Goal: Transaction & Acquisition: Book appointment/travel/reservation

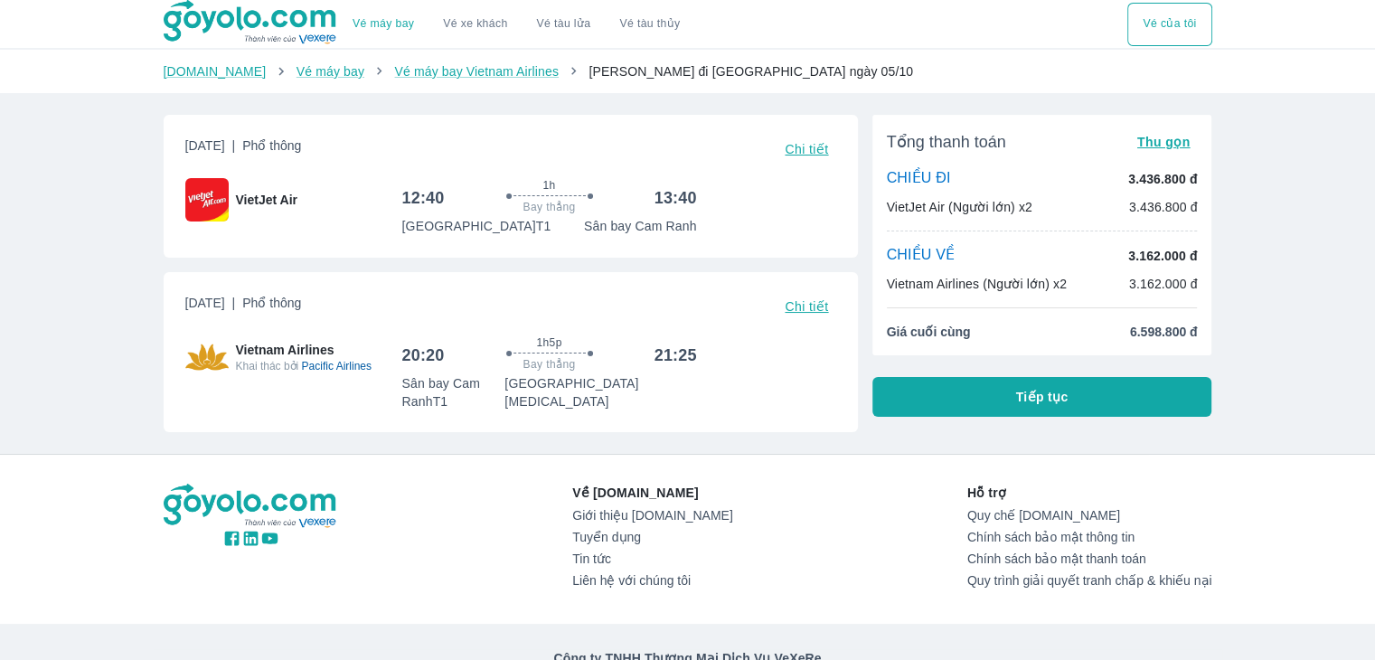
click at [1119, 391] on button "Tiếp tục" at bounding box center [1042, 397] width 340 height 40
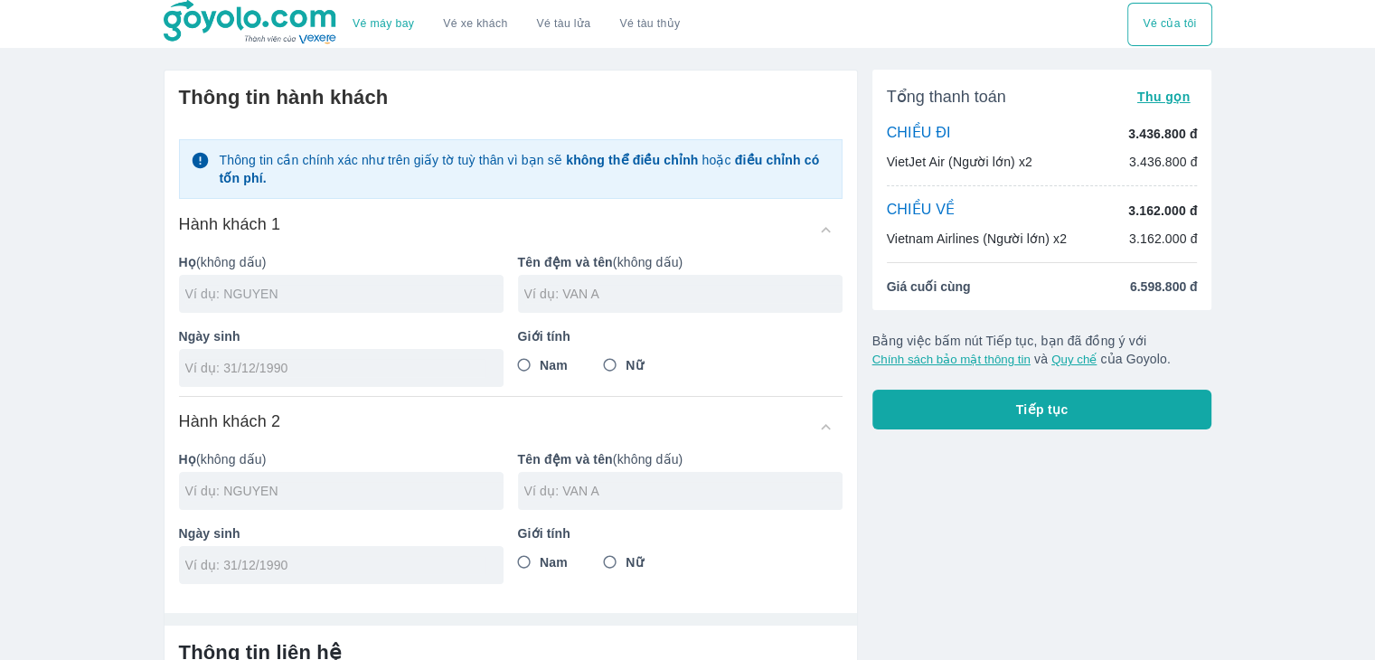
click at [305, 289] on input "text" at bounding box center [344, 294] width 318 height 18
type input "CHOO DONGWON"
click at [277, 366] on input "tel" at bounding box center [335, 368] width 300 height 18
type input "5"
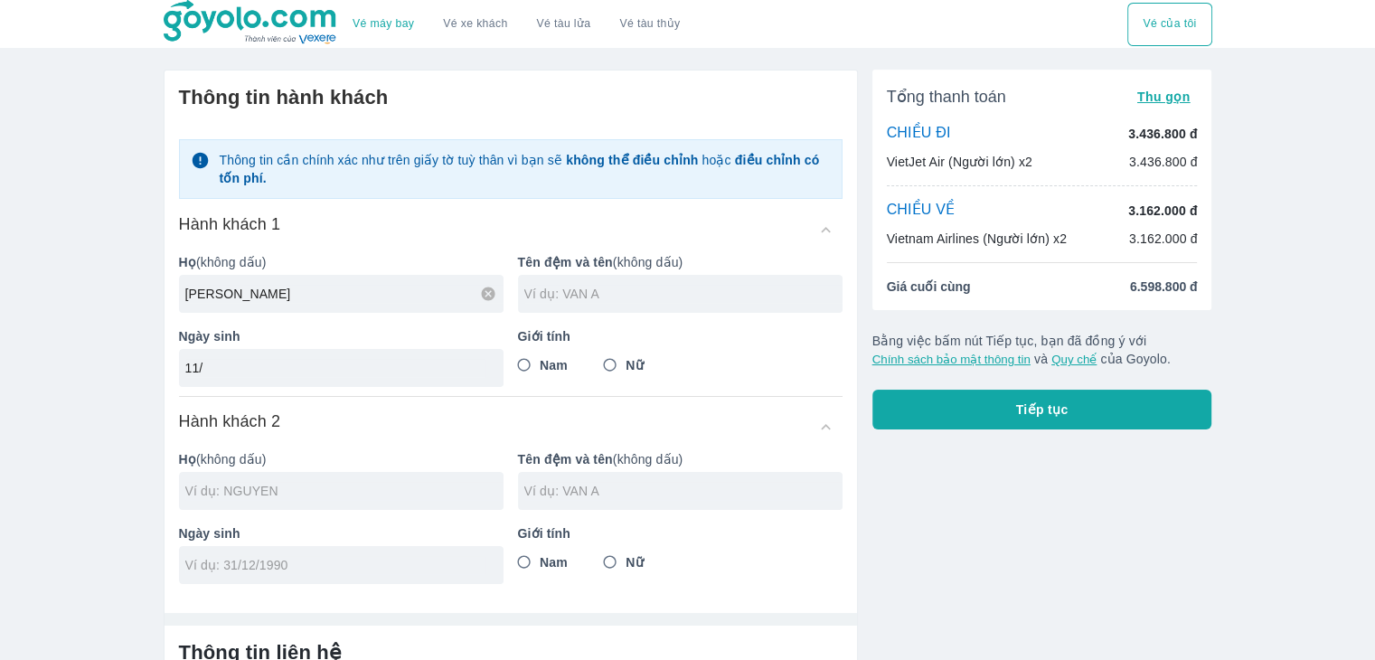
type input "1"
type input "5"
click at [347, 301] on input "CHOO DONGWON" at bounding box center [344, 294] width 318 height 18
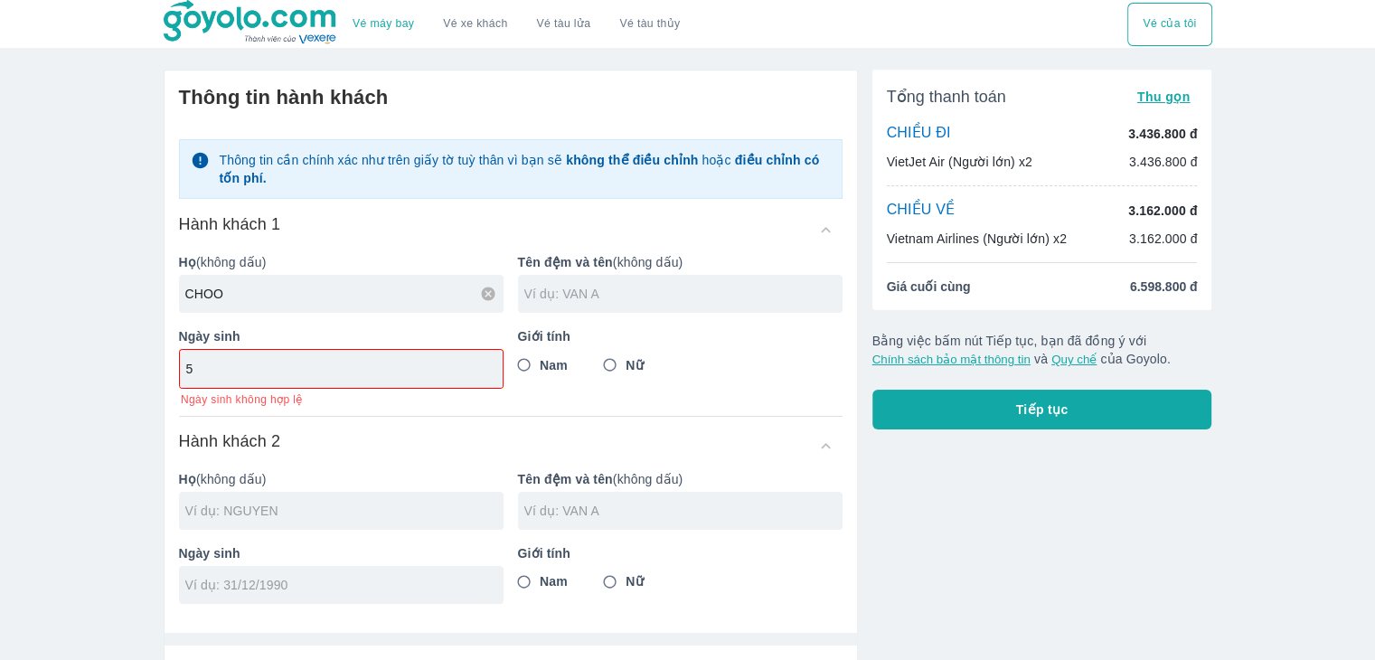
type input "CHOO"
click at [612, 297] on input "text" at bounding box center [683, 294] width 318 height 18
type input "DONGWON"
click at [270, 370] on input "5" at bounding box center [335, 369] width 298 height 18
type input "4"
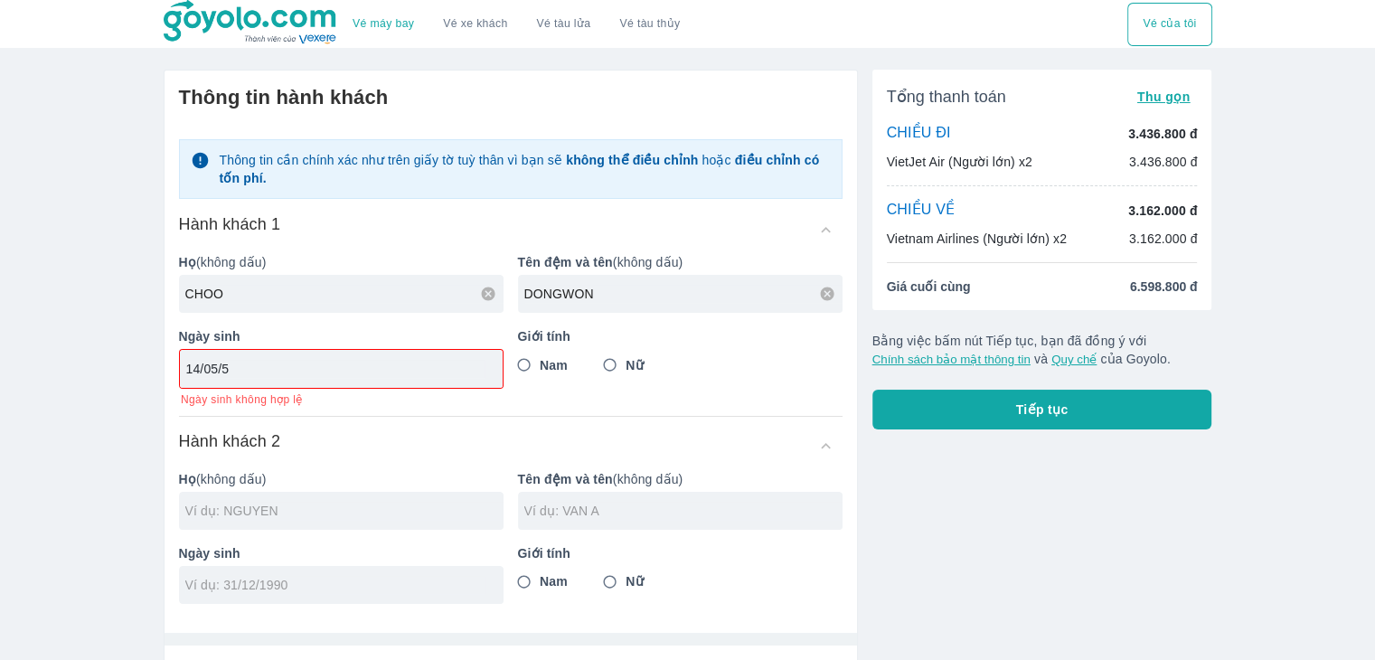
click at [261, 373] on input "14/05/5" at bounding box center [335, 369] width 298 height 18
drag, startPoint x: 259, startPoint y: 370, endPoint x: 108, endPoint y: 384, distance: 151.6
click at [108, 384] on div "Vé máy bay Vé xe khách Vé tàu lửa Vé tàu thủy Vé của tôi Thông tin hành khách T…" at bounding box center [687, 444] width 1375 height 888
click at [288, 366] on input "14/05/5" at bounding box center [335, 369] width 298 height 18
click at [270, 371] on input "14/05/11" at bounding box center [335, 369] width 298 height 18
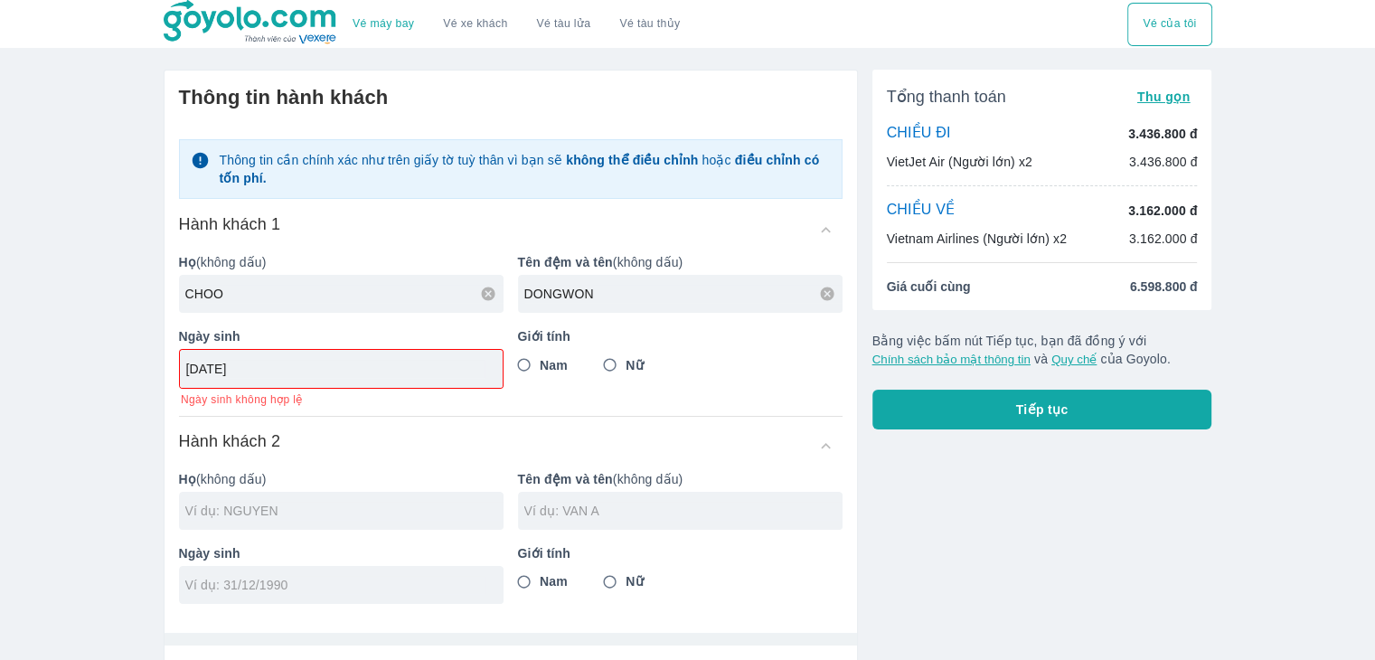
type input "14/05/1964"
click at [525, 366] on input "Nam" at bounding box center [524, 365] width 33 height 33
radio input "true"
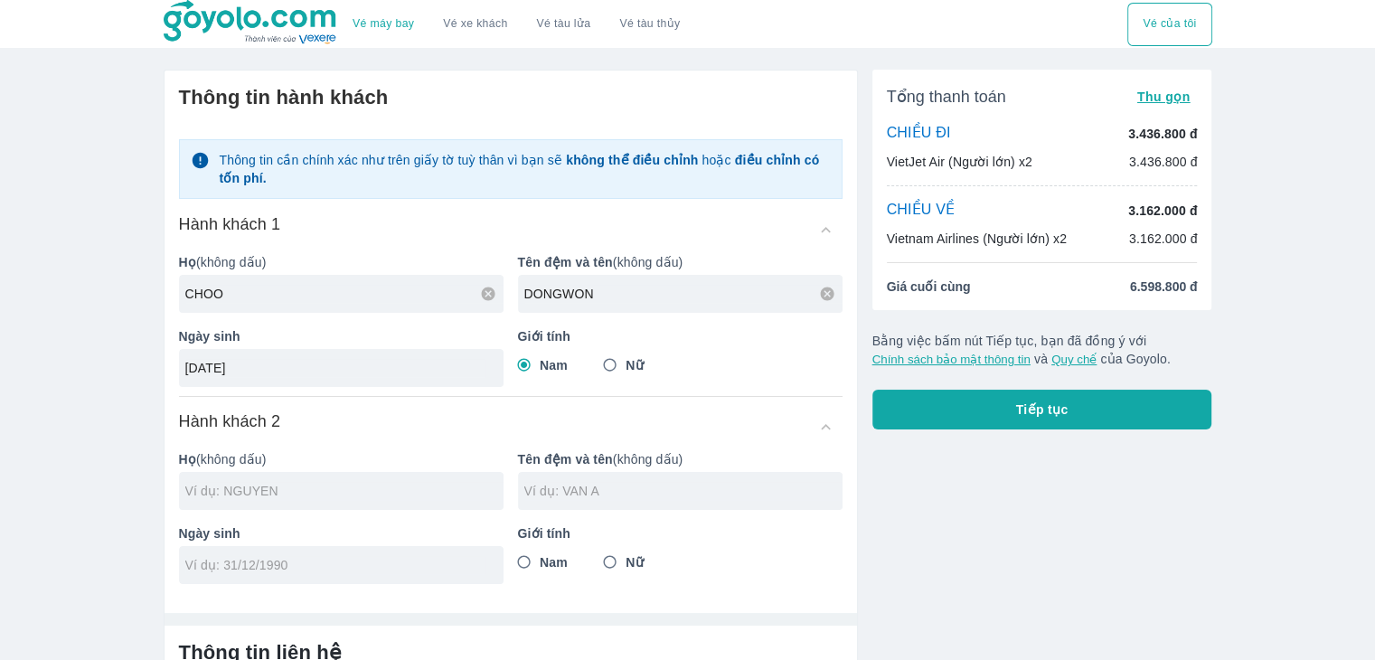
click at [376, 502] on div at bounding box center [341, 491] width 324 height 38
type input "CHOO"
type input "CHOO DONGWON"
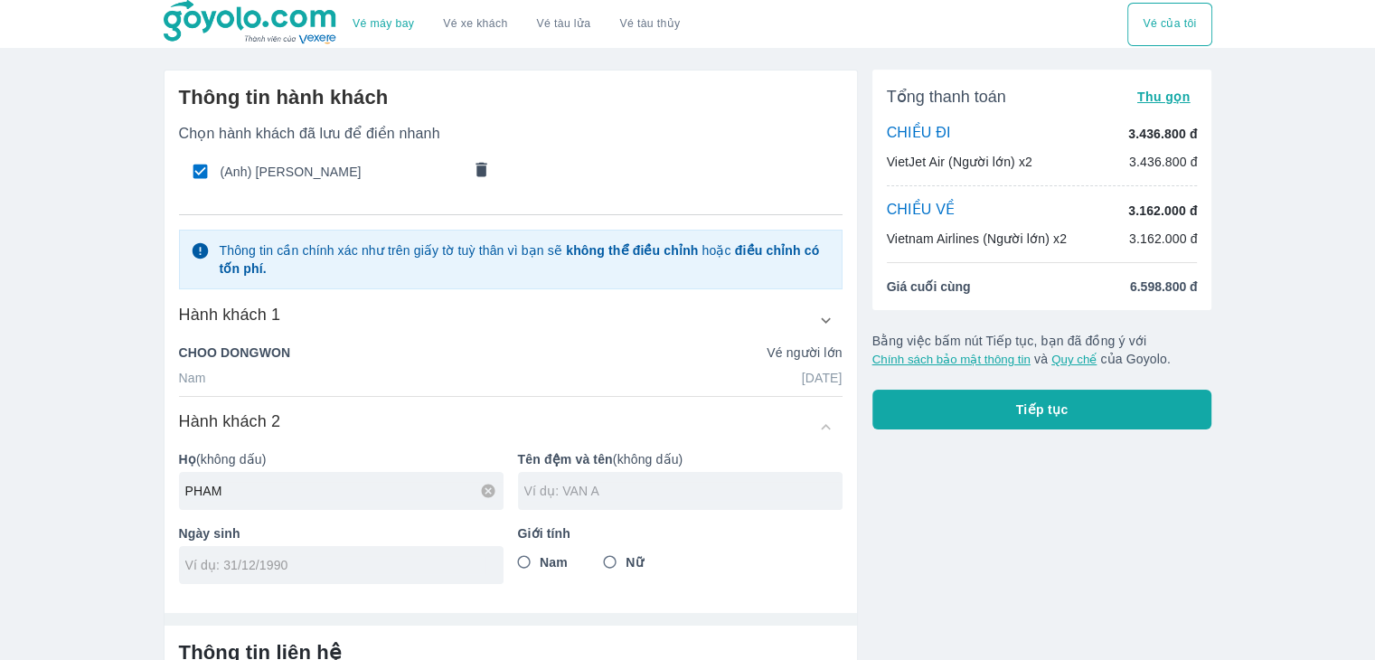
type input "PHAM"
click at [647, 492] on input "text" at bounding box center [683, 491] width 318 height 18
type input "NGUYEN NGOC TRAM"
click at [396, 569] on input "tel" at bounding box center [335, 565] width 300 height 18
type input "1"
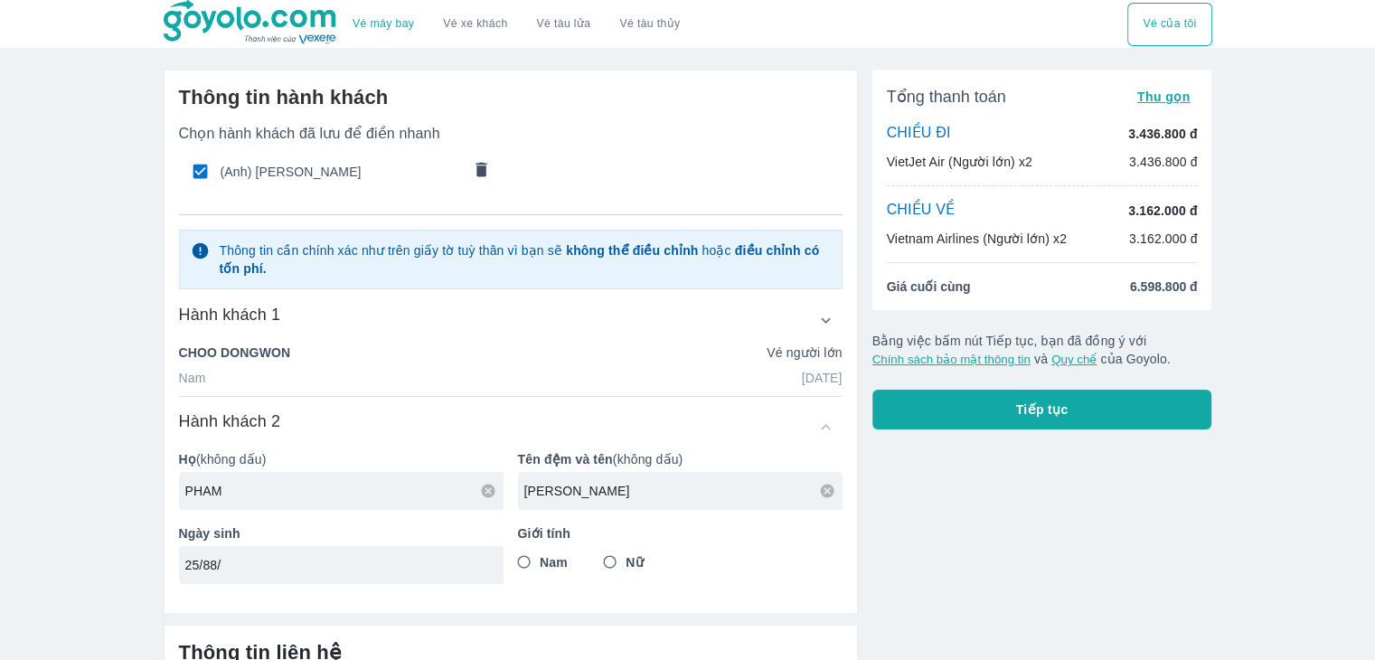
drag, startPoint x: 210, startPoint y: 567, endPoint x: 356, endPoint y: 588, distance: 148.0
click at [211, 567] on input "25/88/" at bounding box center [335, 565] width 300 height 18
click at [237, 562] on input "25/08/" at bounding box center [335, 565] width 300 height 18
type input "25/08/1994"
click at [616, 559] on input "Nữ" at bounding box center [610, 562] width 33 height 33
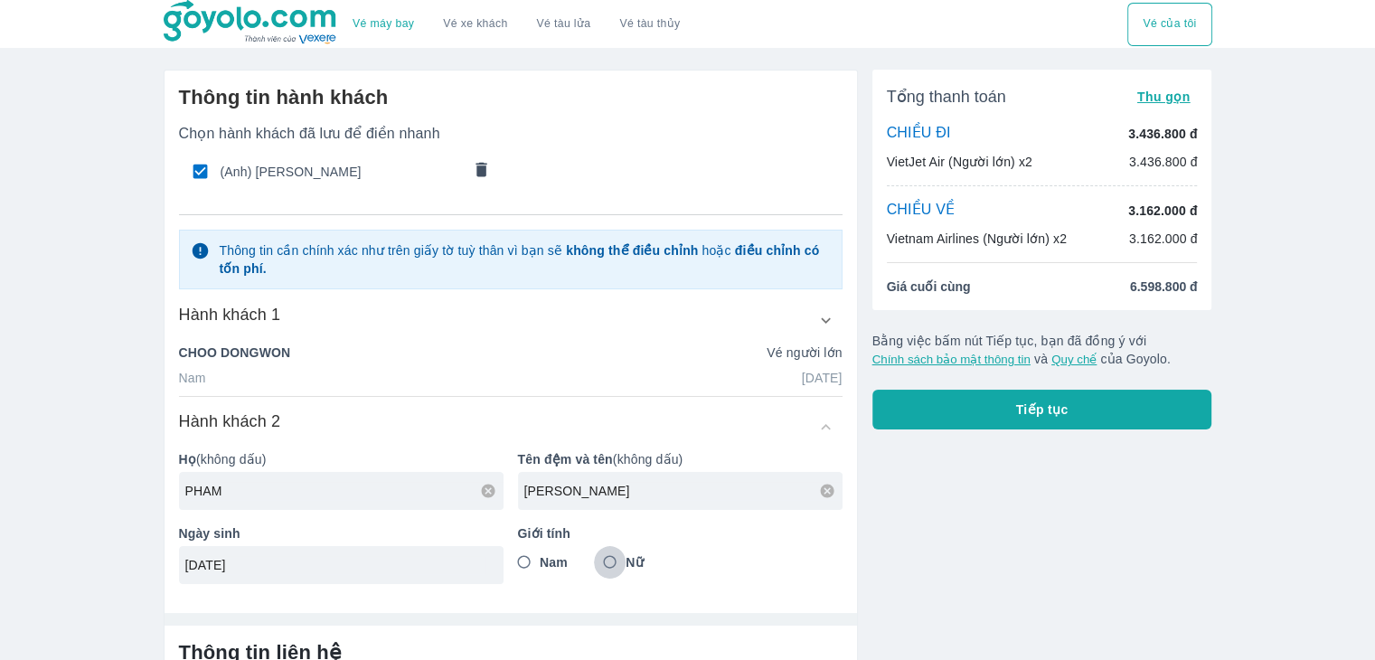
radio input "true"
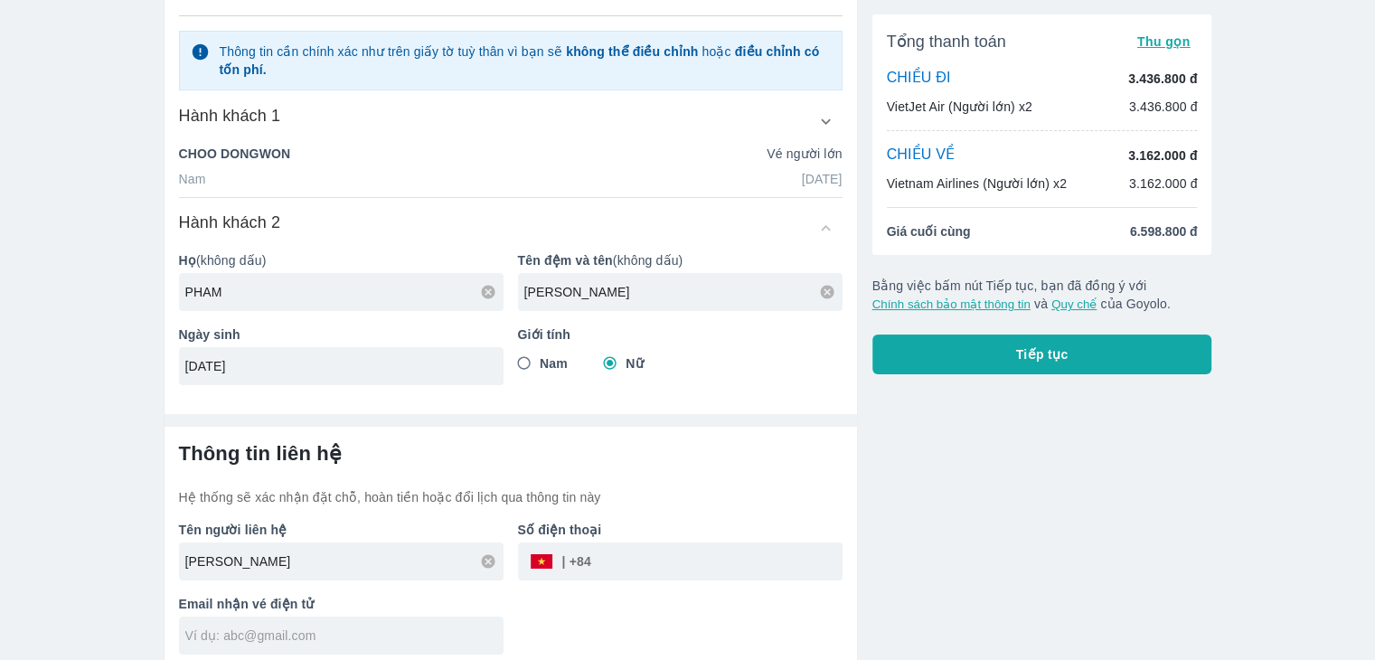
scroll to position [208, 0]
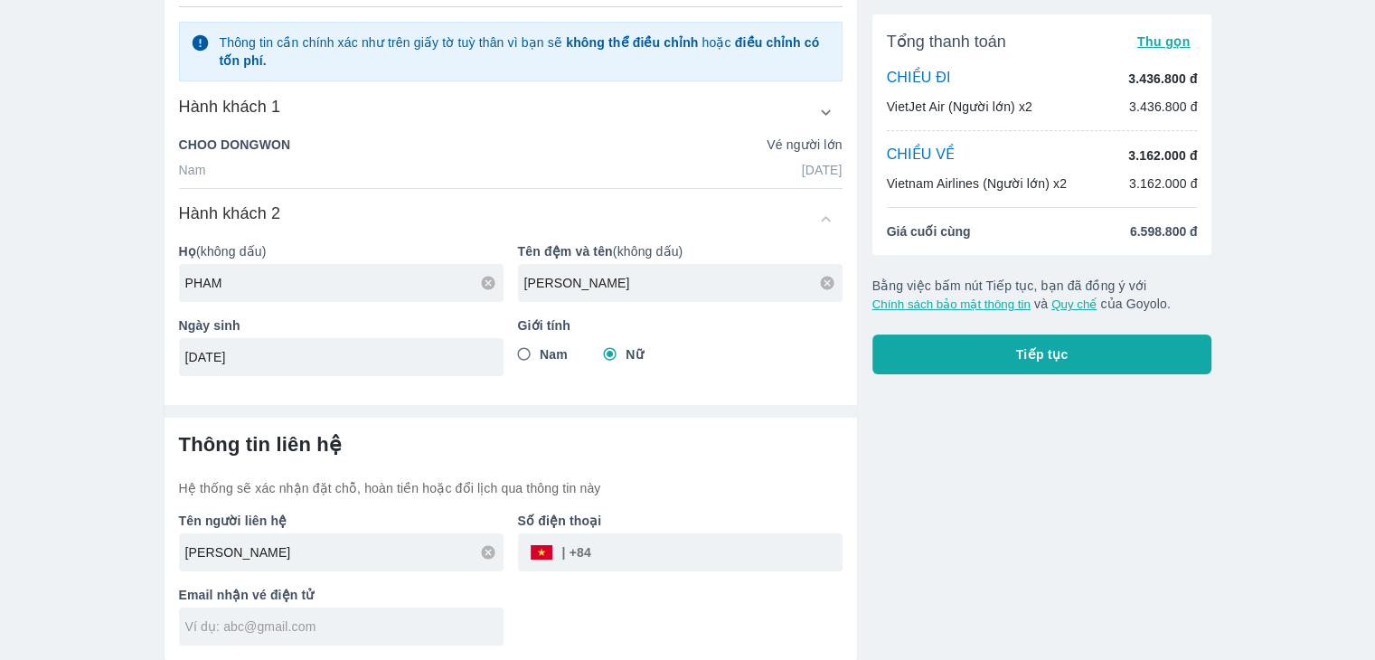
drag, startPoint x: 317, startPoint y: 555, endPoint x: 66, endPoint y: 575, distance: 252.1
click at [66, 575] on div "Vé máy bay Vé xe khách Vé tàu lửa Vé tàu thủy Vé của tôi Thông tin hành khách C…" at bounding box center [687, 226] width 1375 height 869
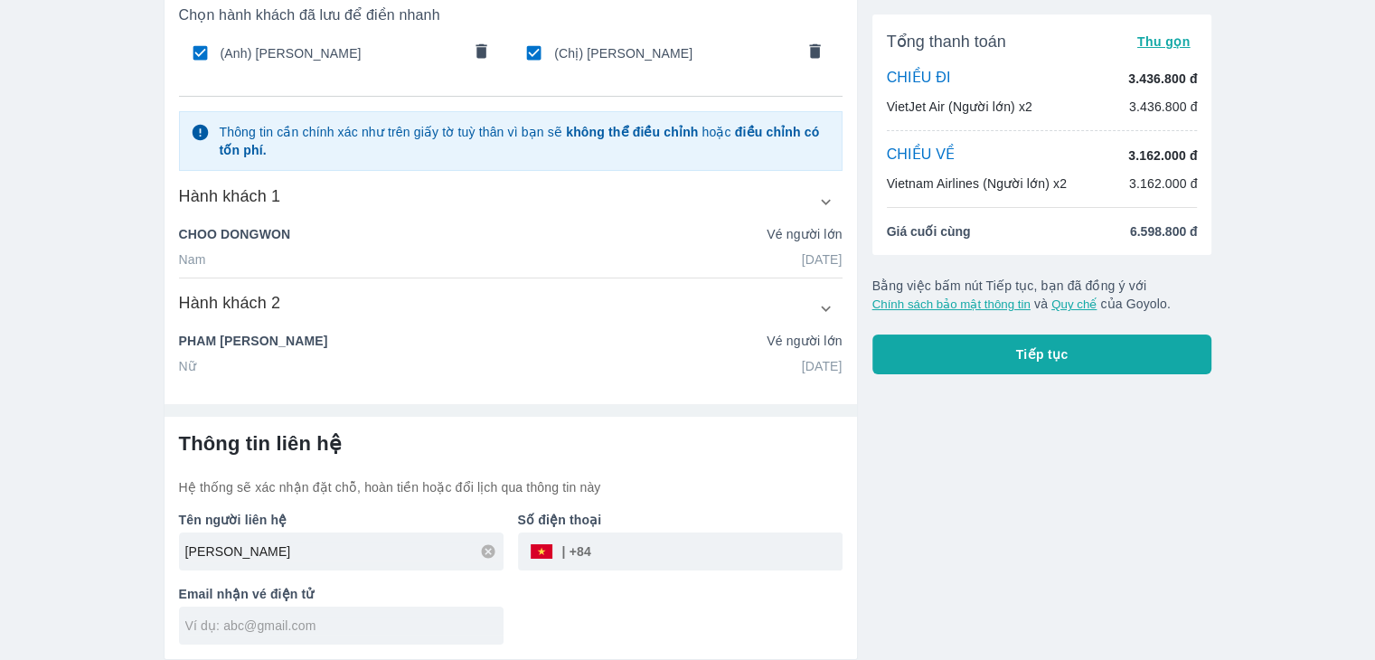
scroll to position [118, 0]
type input "PHAM NGUYEN NGOC TRAM"
click at [681, 534] on input "tel" at bounding box center [716, 552] width 251 height 43
type input "938419859"
click at [430, 636] on div at bounding box center [341, 626] width 324 height 38
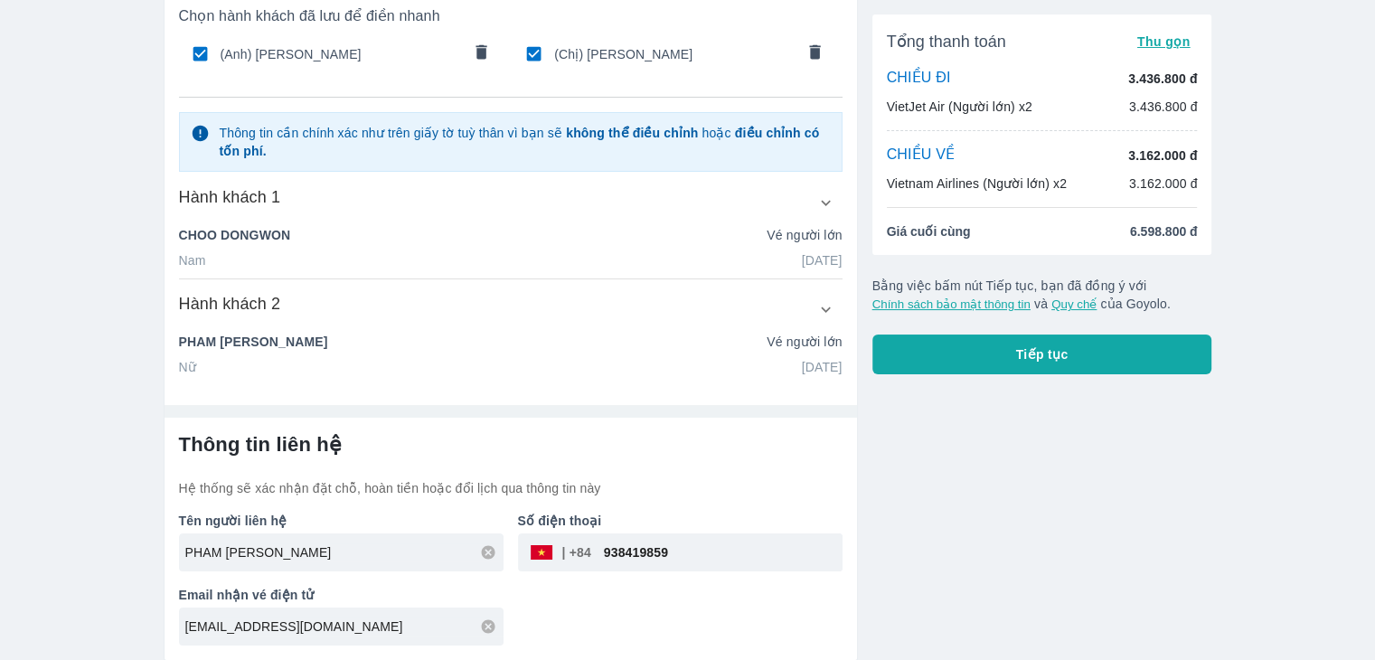
type input "caytram94@gmail.com"
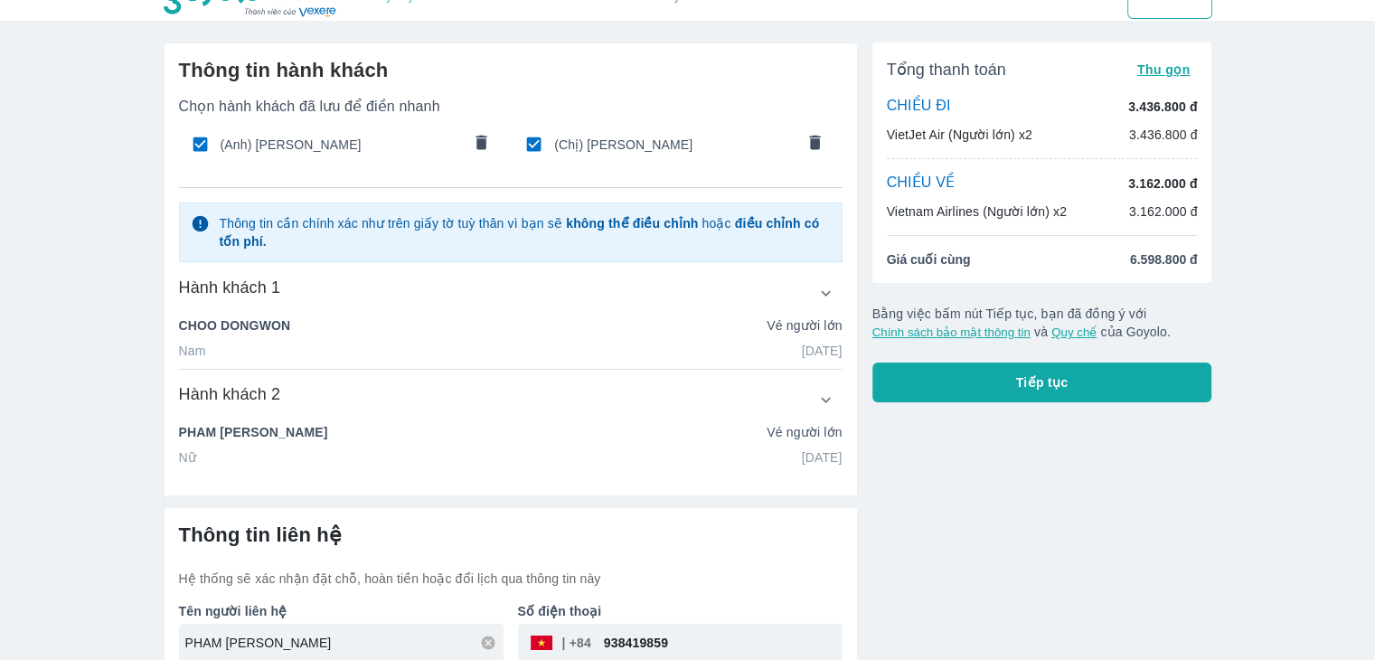
click at [1012, 391] on button "Tiếp tục" at bounding box center [1042, 382] width 340 height 40
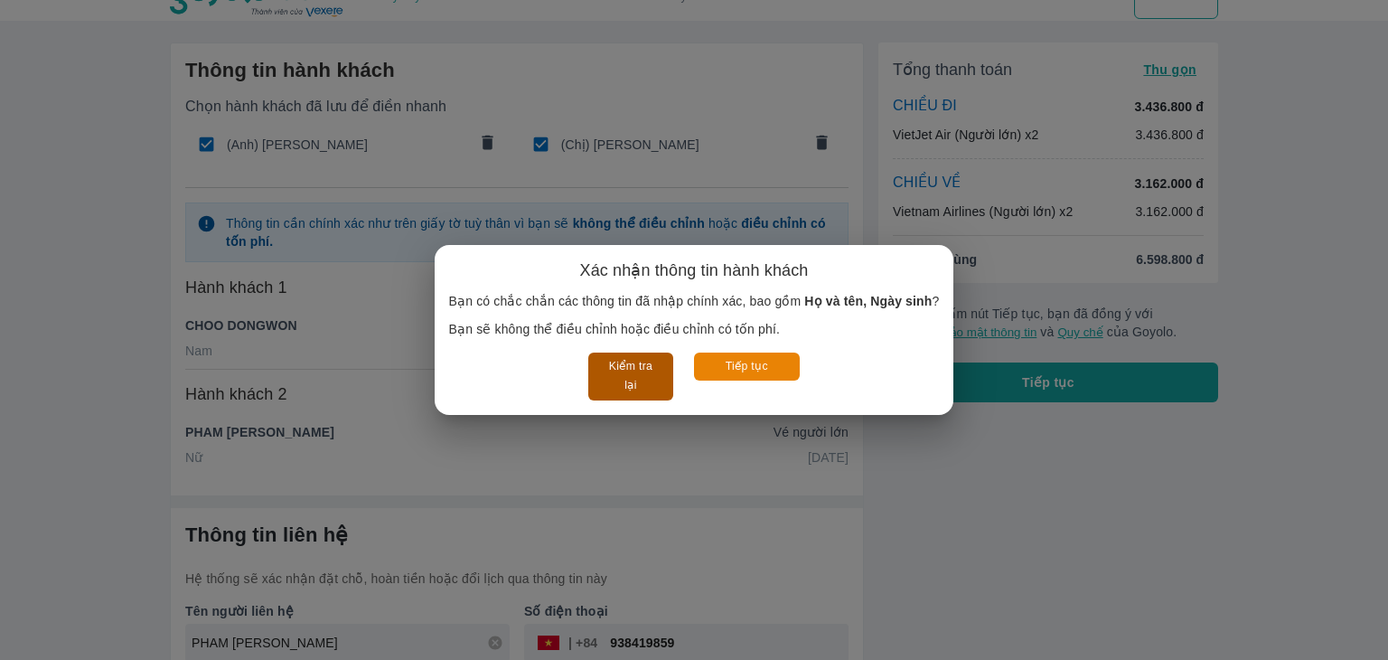
click at [640, 371] on button "Kiểm tra lại" at bounding box center [630, 377] width 84 height 48
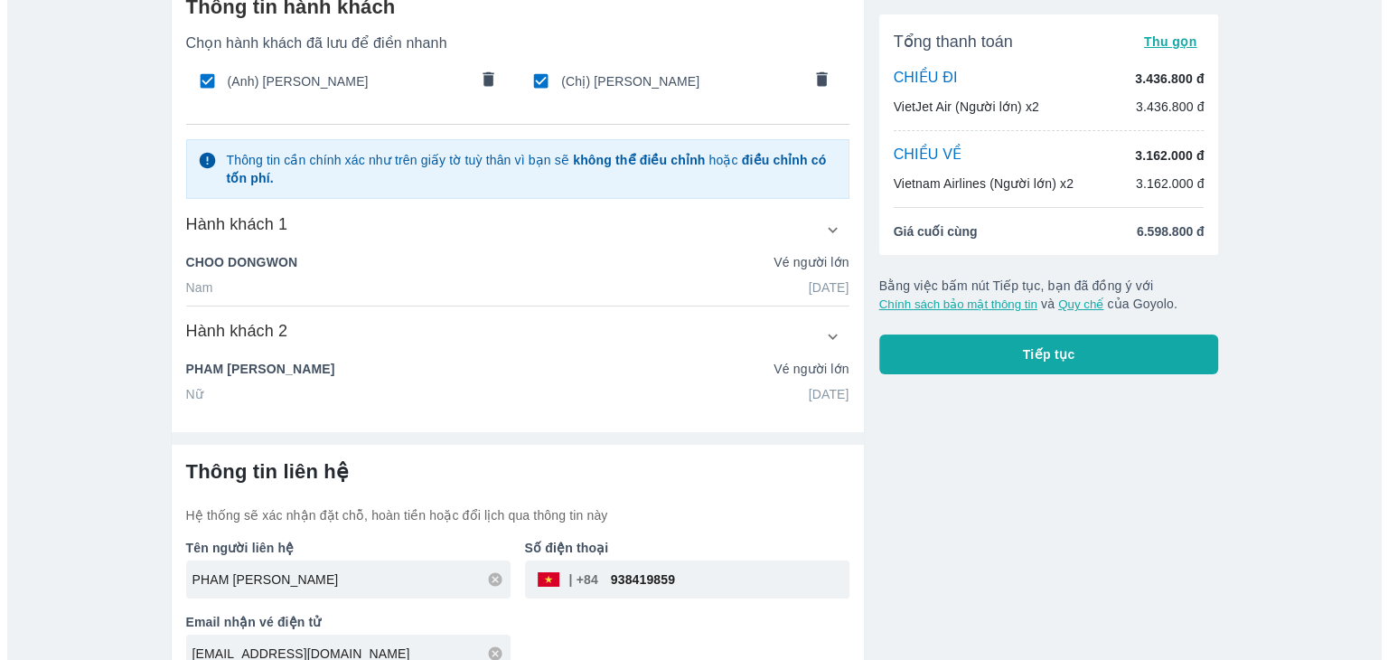
scroll to position [118, 0]
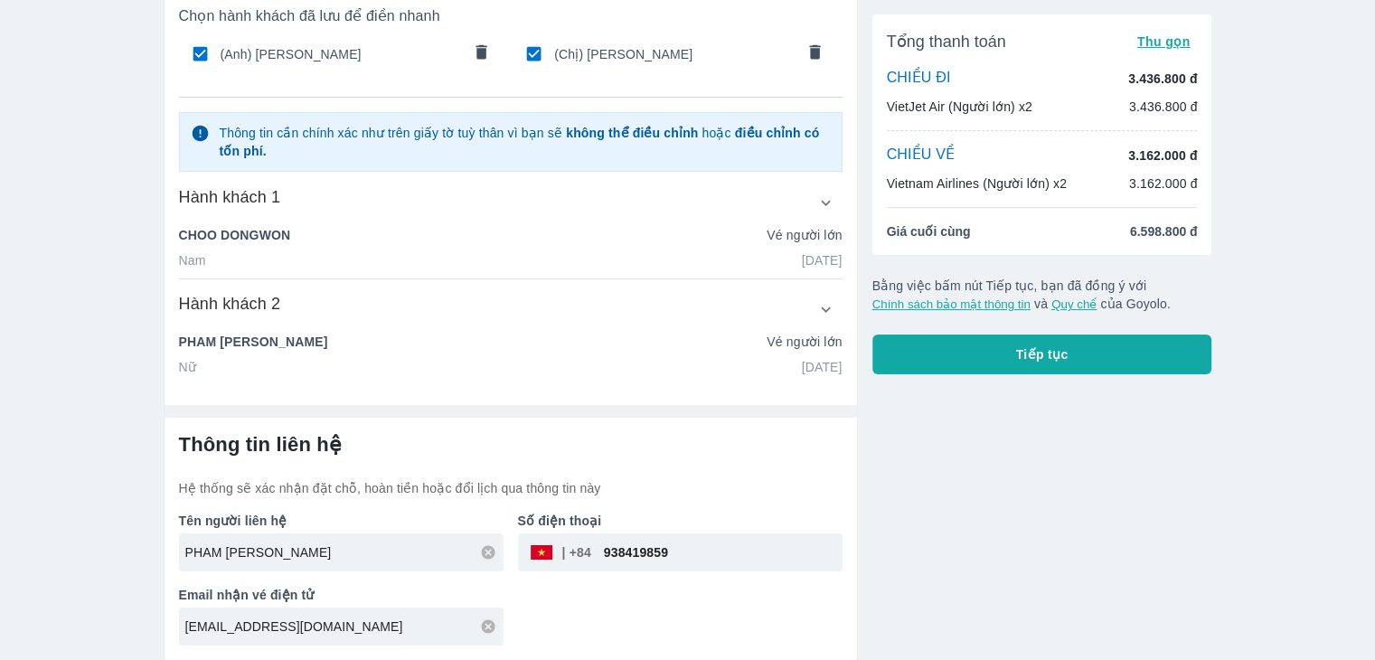
click at [992, 355] on button "Tiếp tục" at bounding box center [1042, 354] width 340 height 40
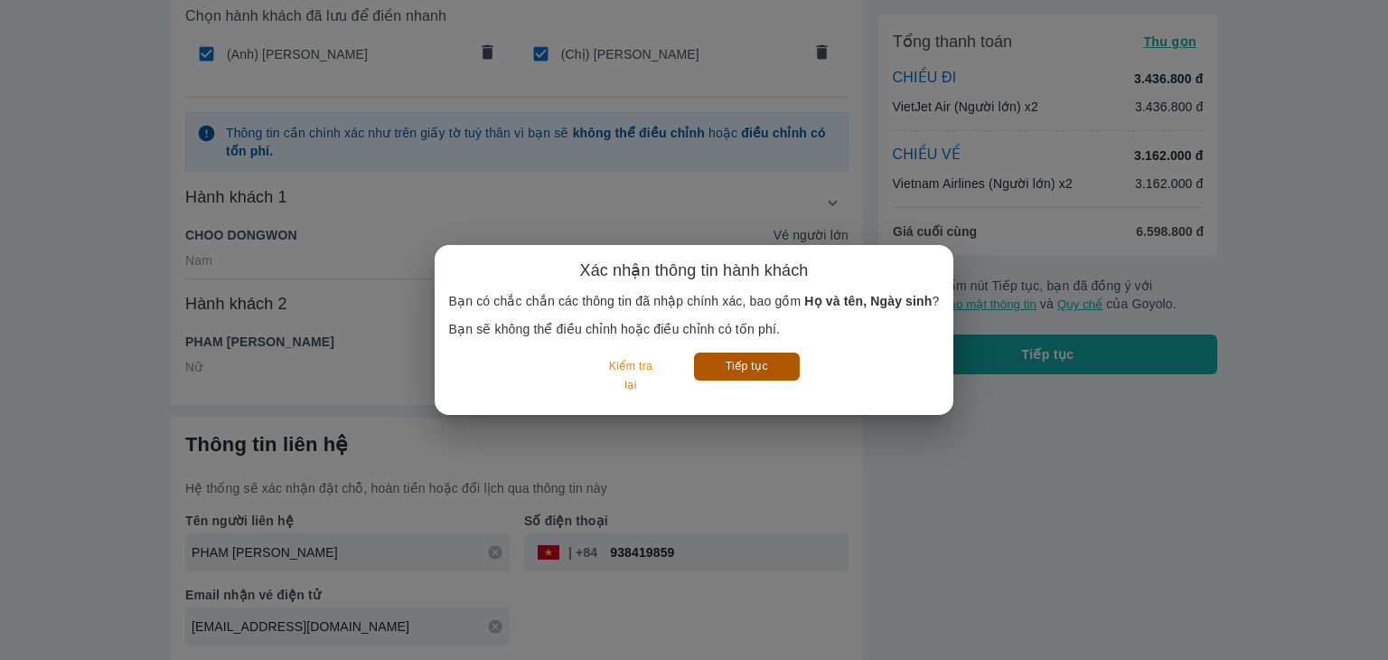
click at [771, 369] on button "Tiếp tục" at bounding box center [747, 367] width 106 height 28
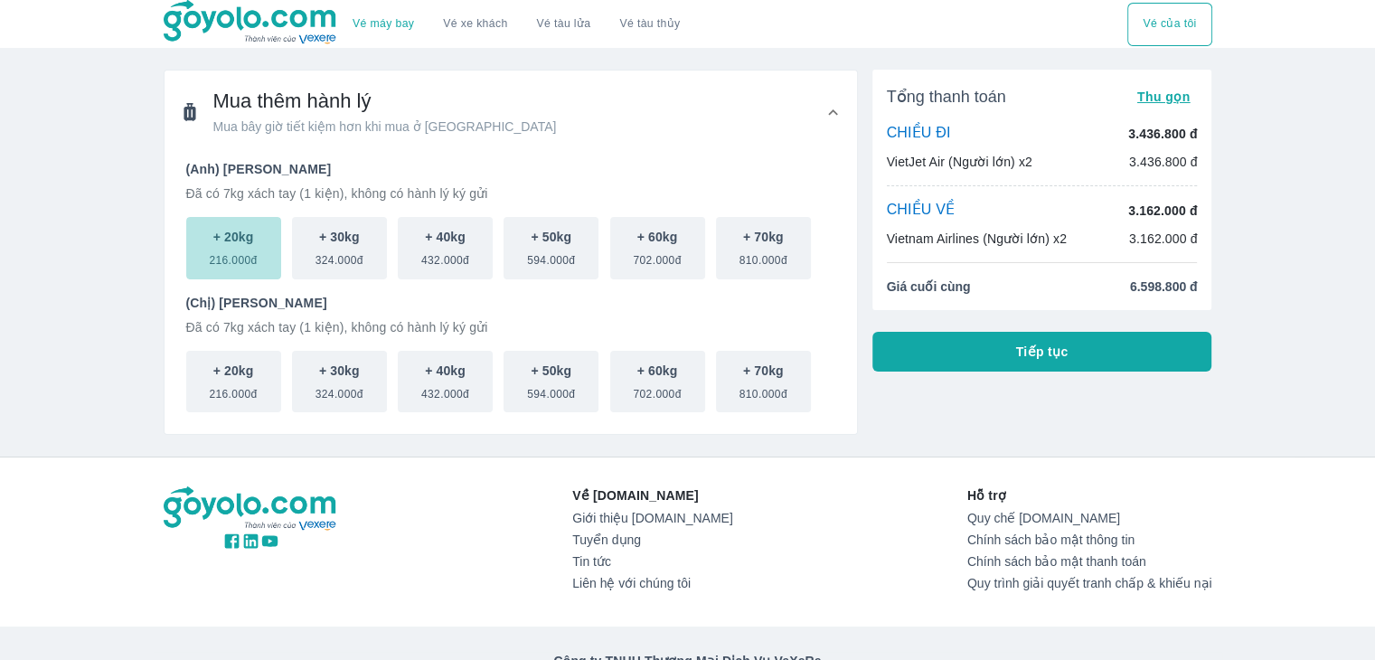
click at [254, 254] on span "216.000đ" at bounding box center [233, 257] width 48 height 22
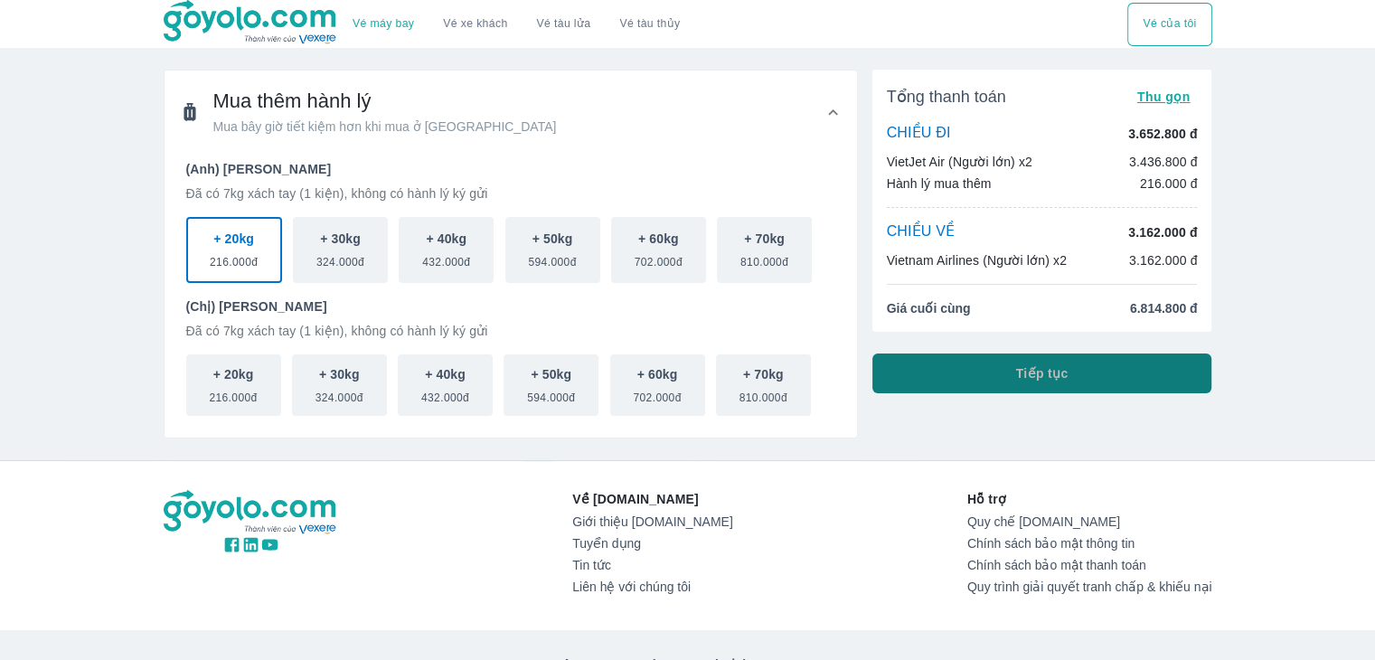
click at [1036, 376] on span "Tiếp tục" at bounding box center [1042, 373] width 52 height 18
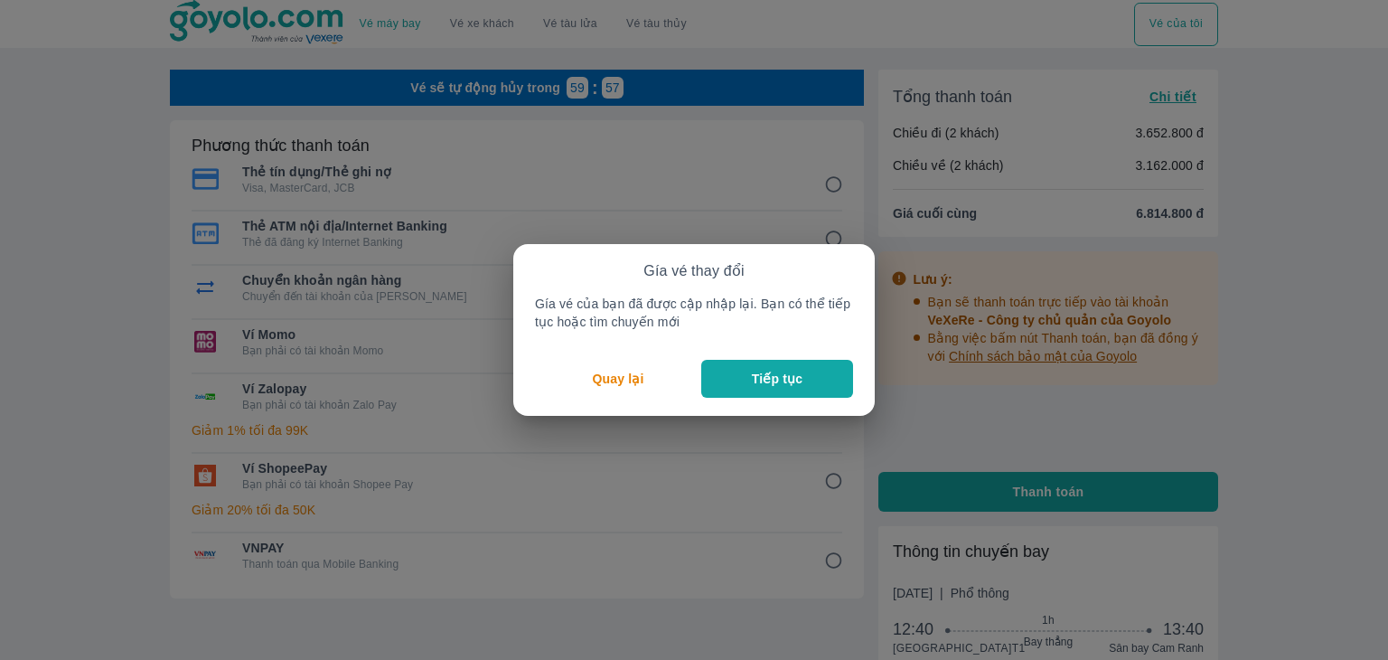
click at [761, 377] on p "Tiếp tục" at bounding box center [777, 379] width 51 height 18
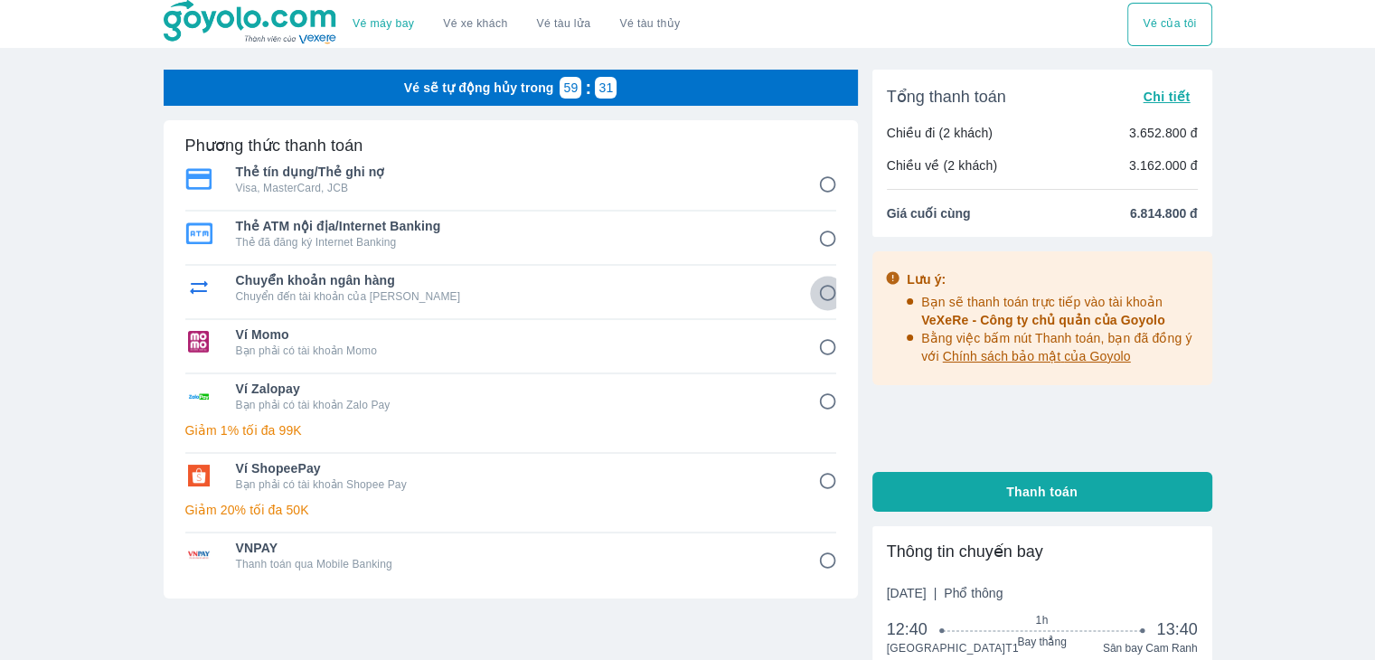
click at [829, 290] on input "3" at bounding box center [827, 293] width 35 height 35
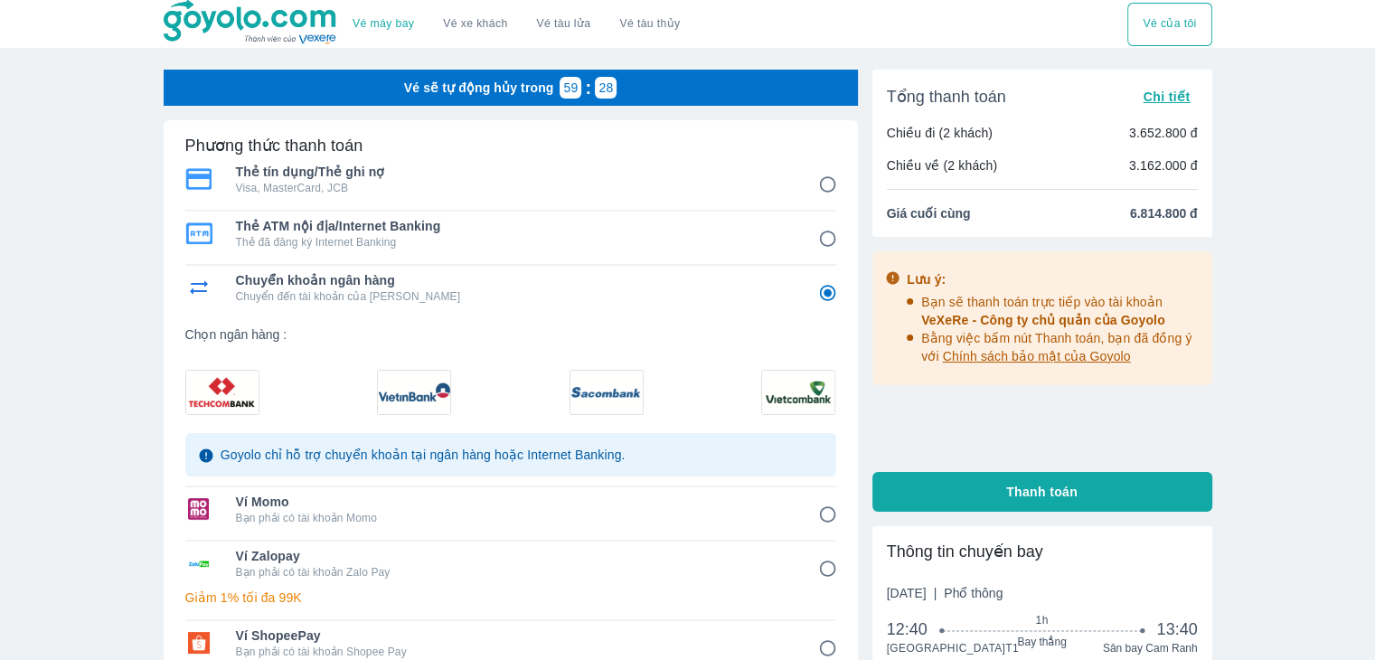
click at [407, 398] on img at bounding box center [414, 392] width 72 height 43
radio input "true"
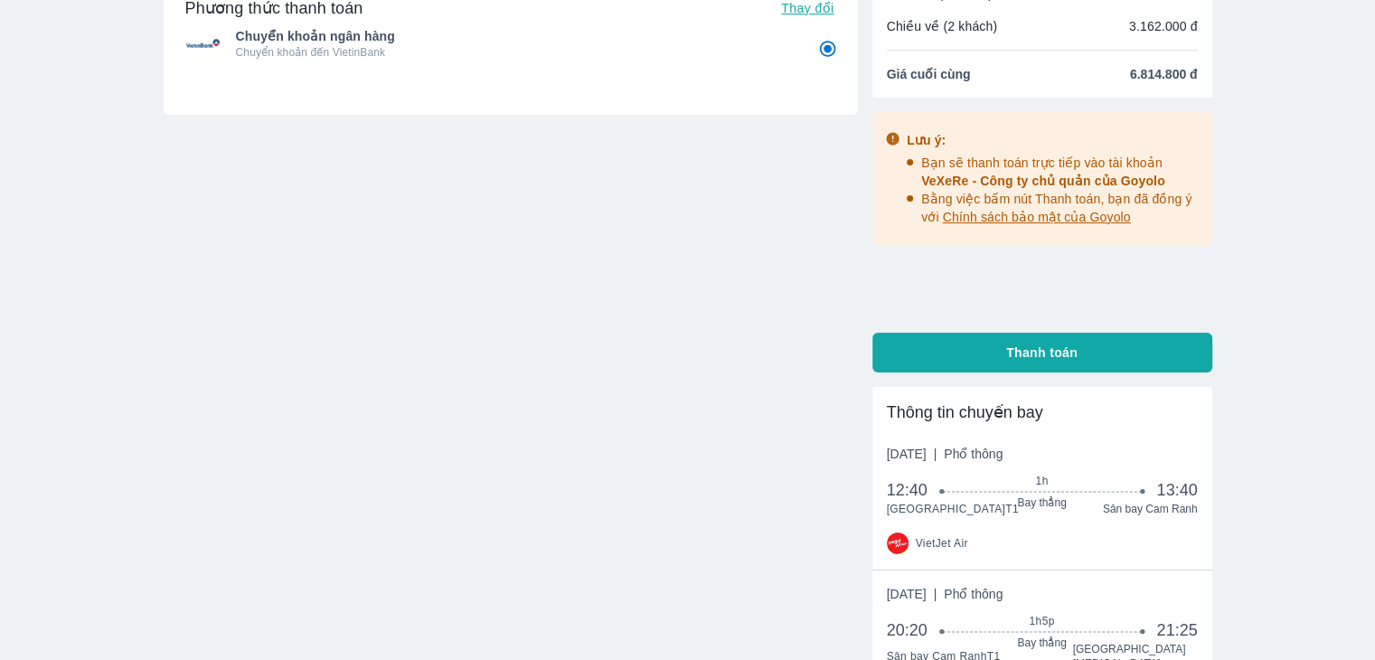
scroll to position [61, 0]
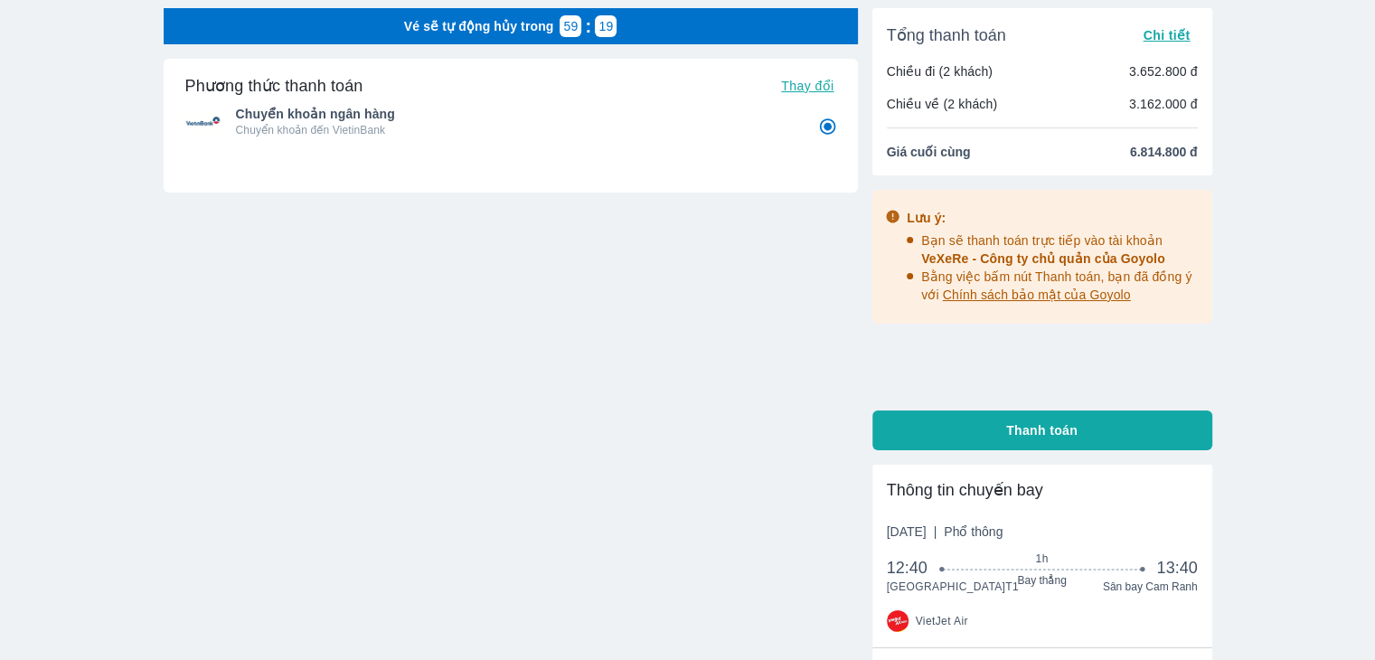
click at [1058, 430] on span "Thanh toán" at bounding box center [1041, 430] width 71 height 18
radio input "false"
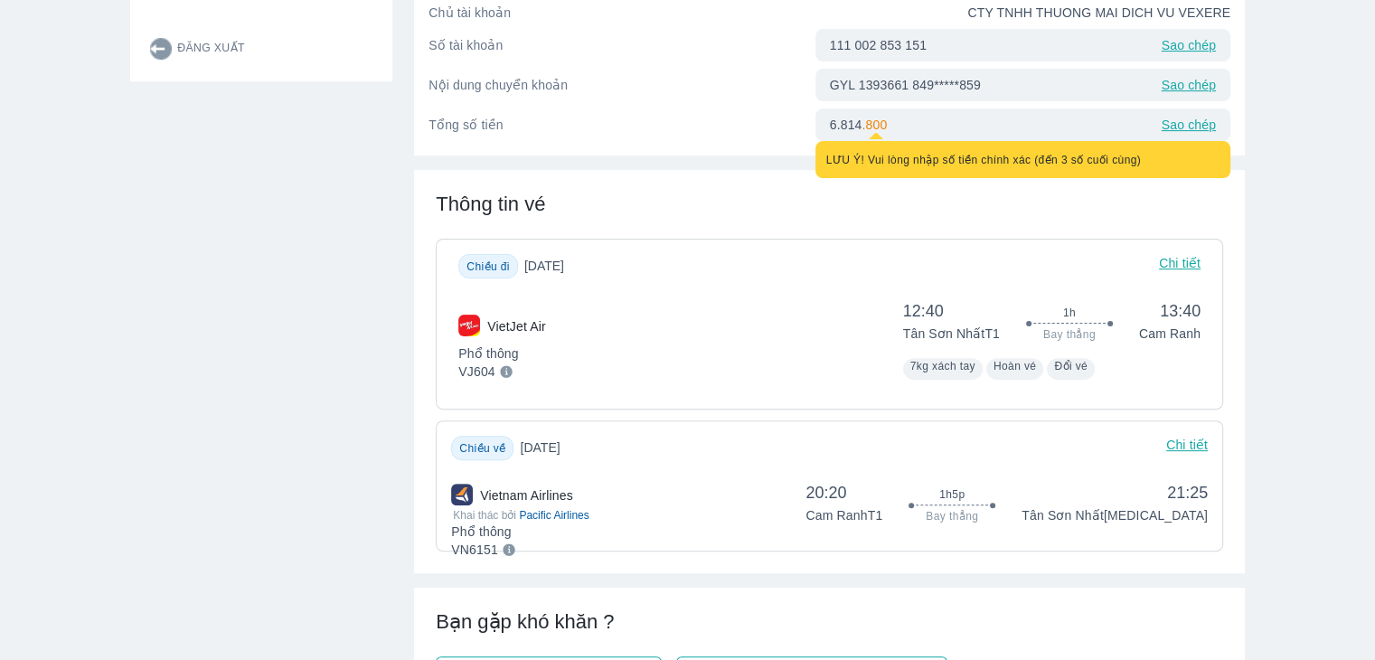
scroll to position [452, 0]
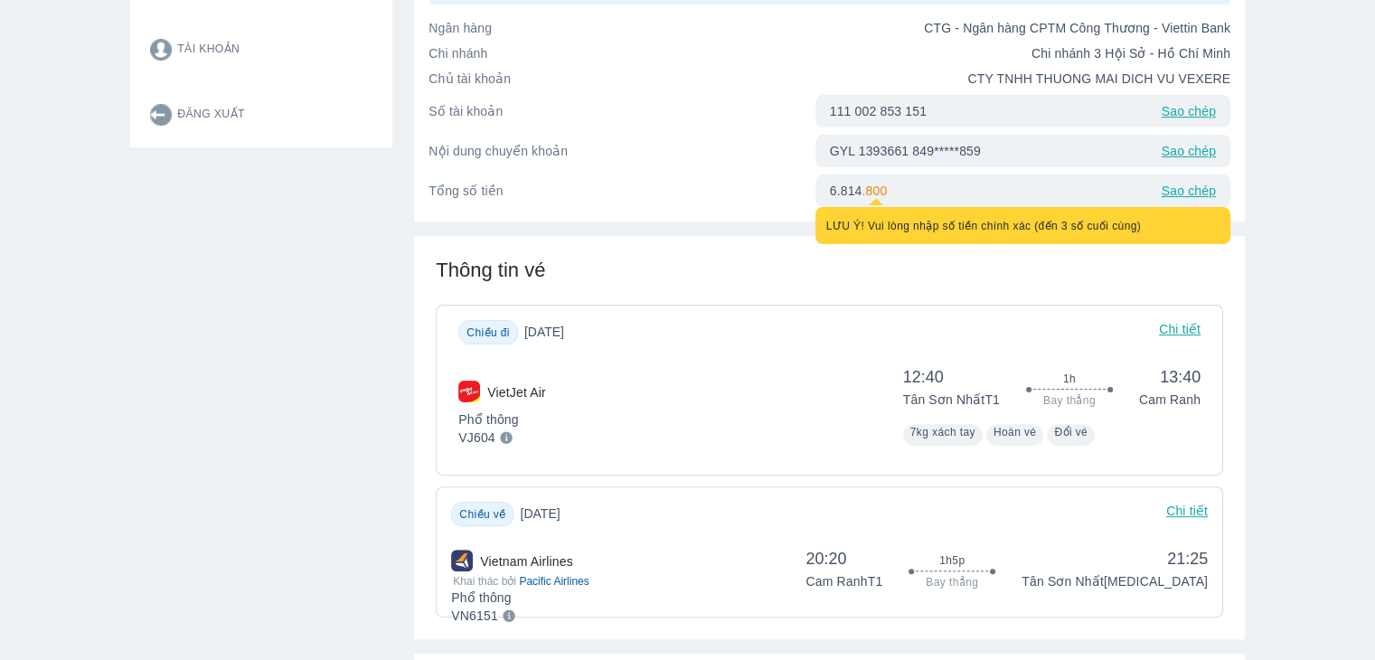
click at [1189, 151] on p "Sao chép" at bounding box center [1188, 151] width 54 height 18
click at [1007, 156] on div "GYL 1393661 849*****859 Sao chép" at bounding box center [1022, 151] width 415 height 33
drag, startPoint x: 975, startPoint y: 150, endPoint x: 768, endPoint y: 149, distance: 207.0
click at [768, 149] on div "Nội dung chuyển khoản GYL 1393661 849*****859 Sao chép" at bounding box center [829, 151] width 802 height 33
drag, startPoint x: 708, startPoint y: 185, endPoint x: 1123, endPoint y: 193, distance: 415.8
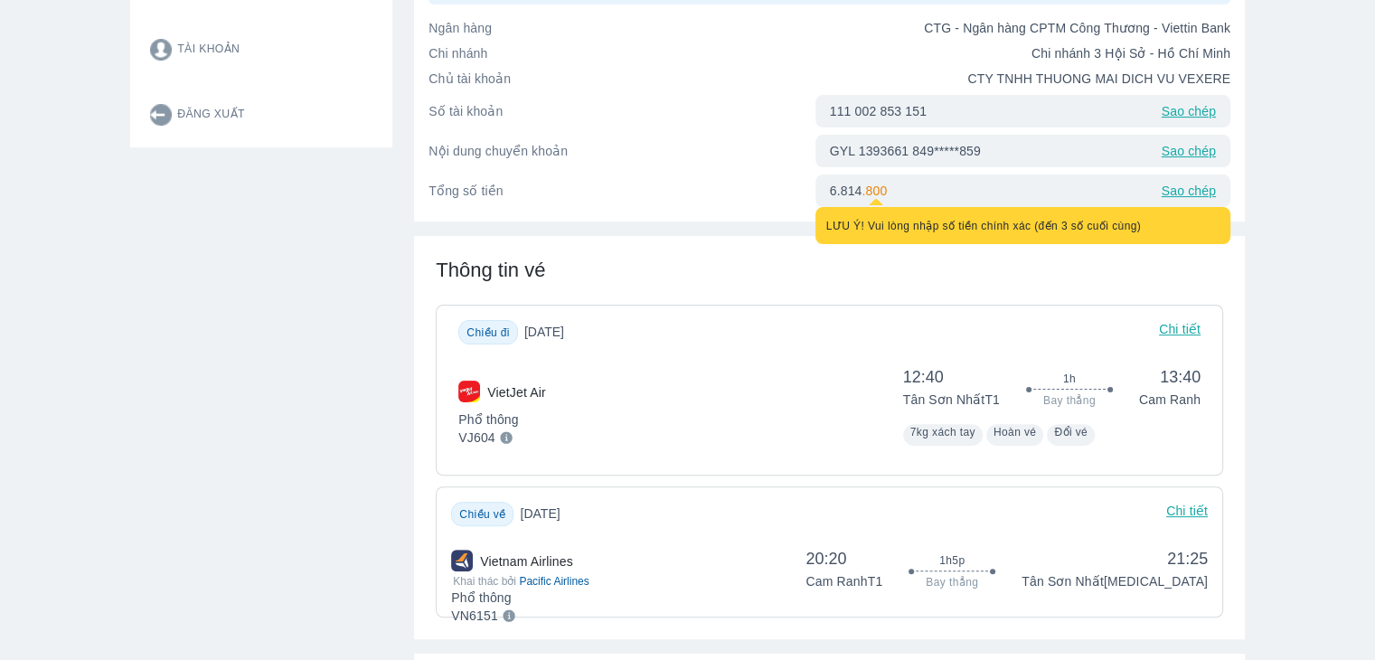
click at [712, 185] on p "Tổng số tiền" at bounding box center [621, 191] width 386 height 18
click at [1201, 152] on p "Sao chép" at bounding box center [1188, 151] width 54 height 18
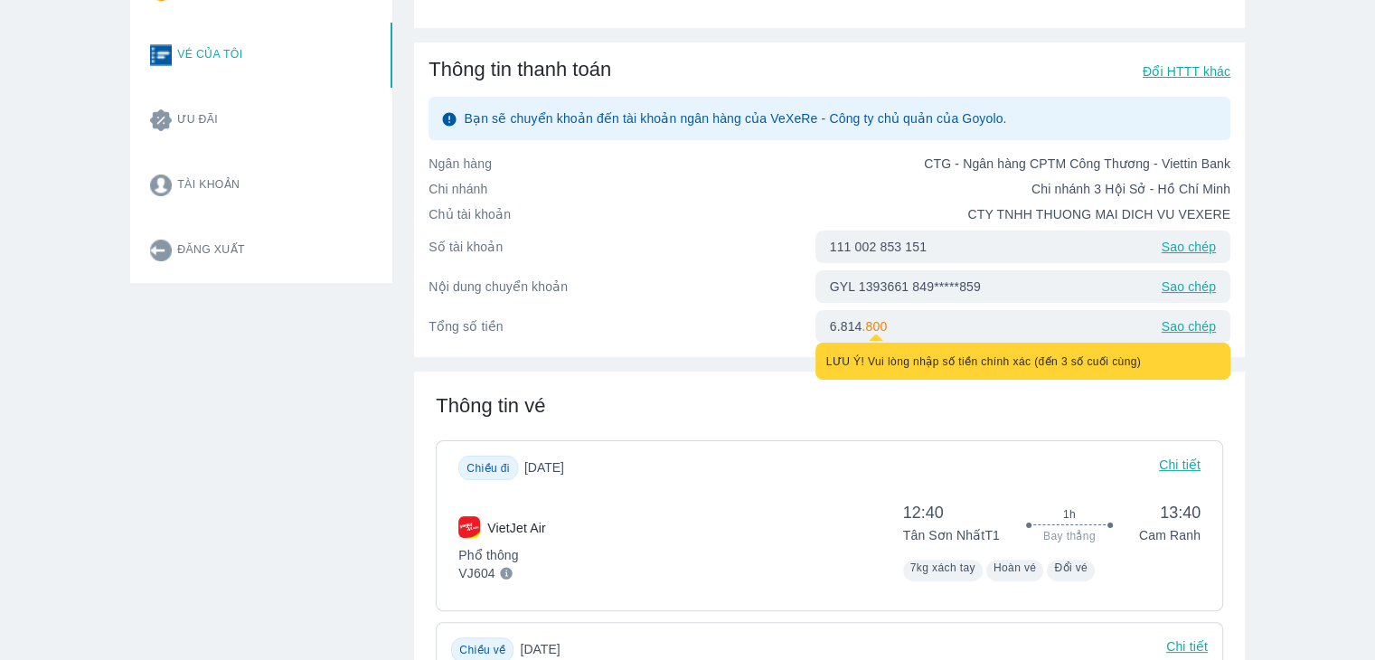
scroll to position [90, 0]
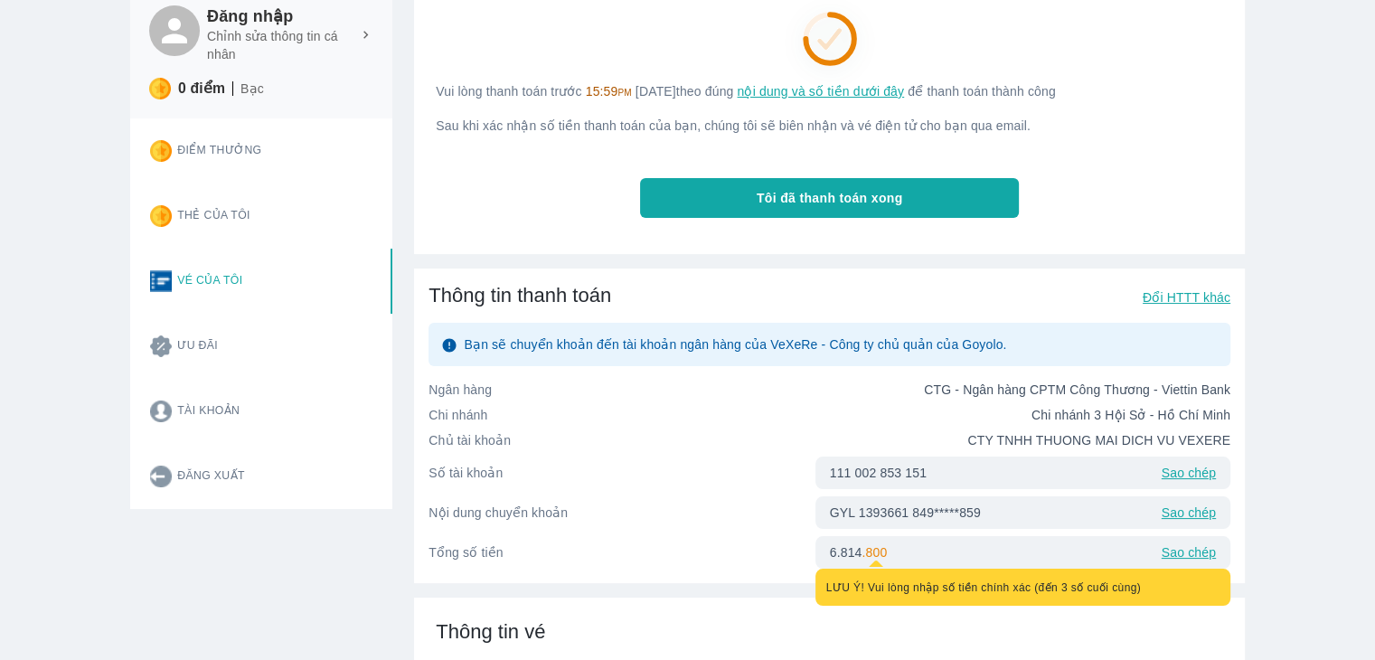
click at [939, 209] on button "Tôi đã thanh toán xong" at bounding box center [829, 198] width 379 height 40
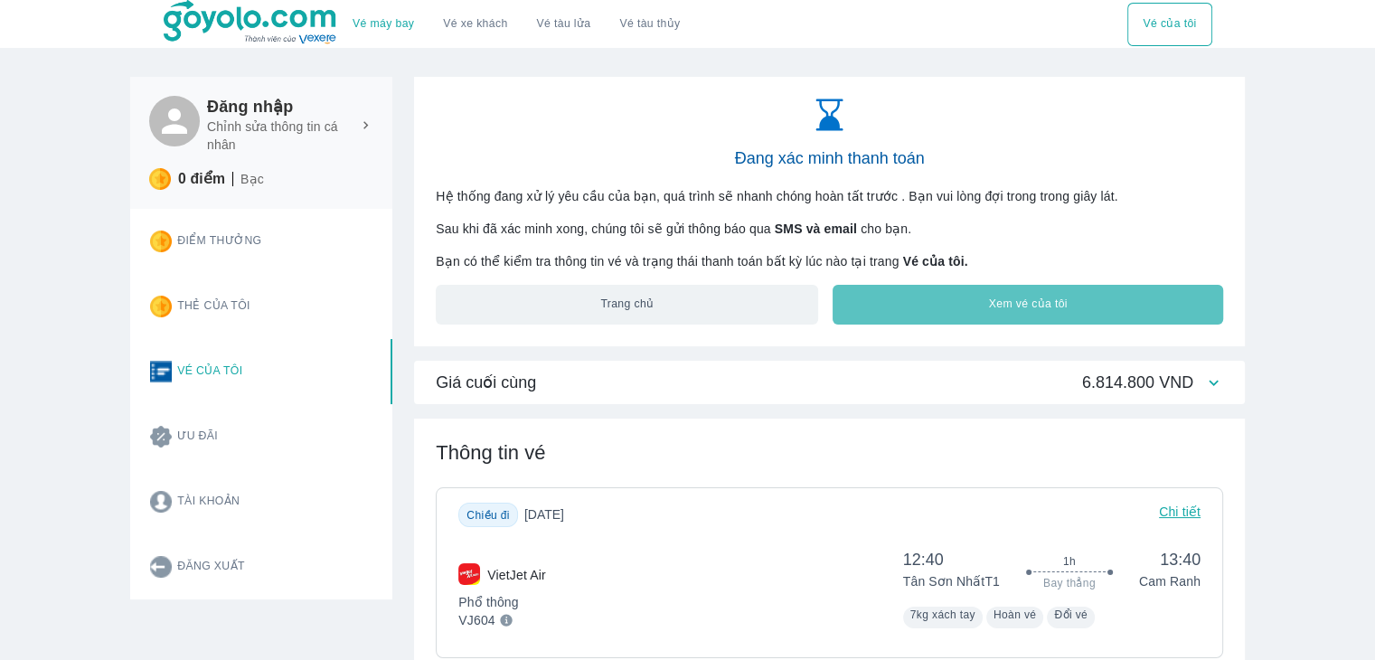
click at [971, 301] on button "Xem vé của tôi" at bounding box center [1027, 305] width 390 height 40
